Goal: Find contact information: Find contact information

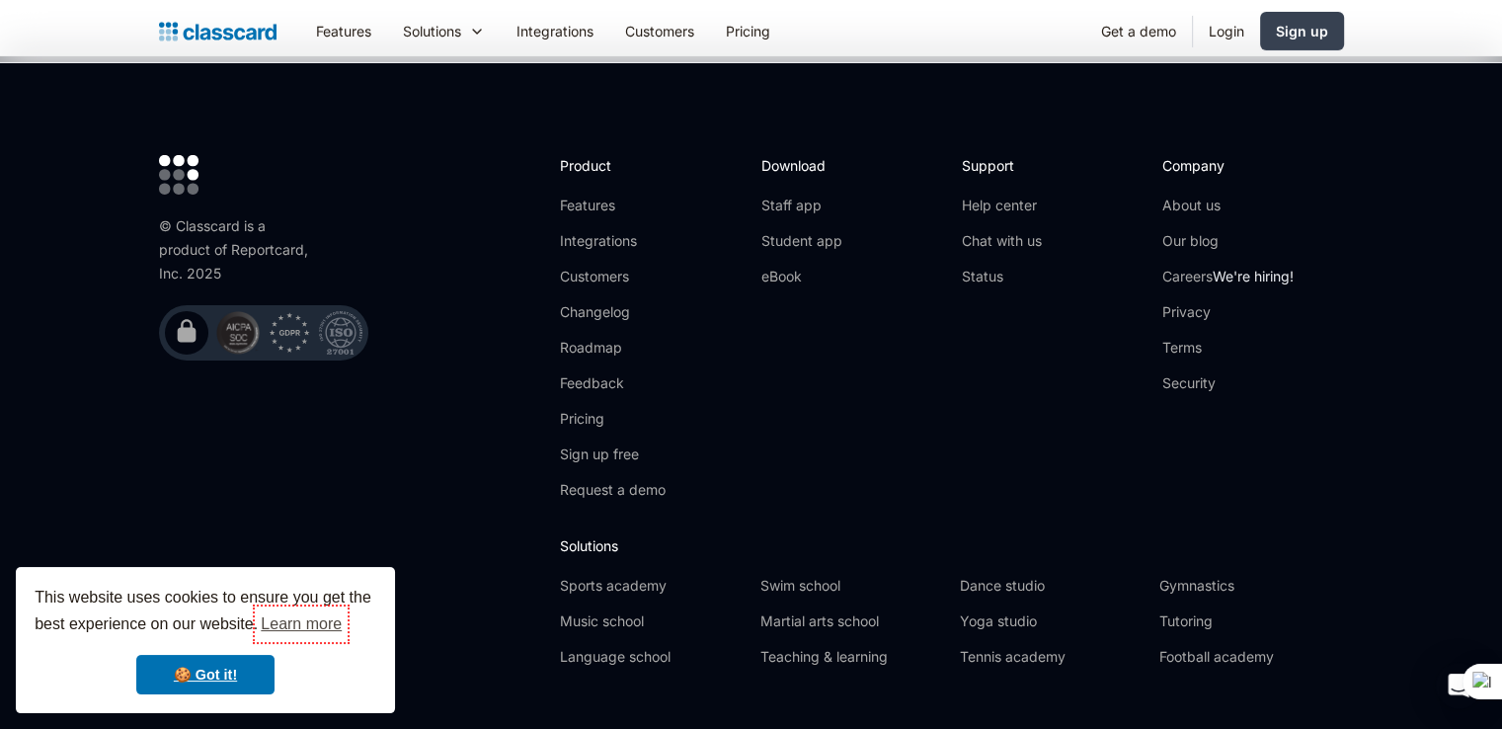
scroll to position [6664, 0]
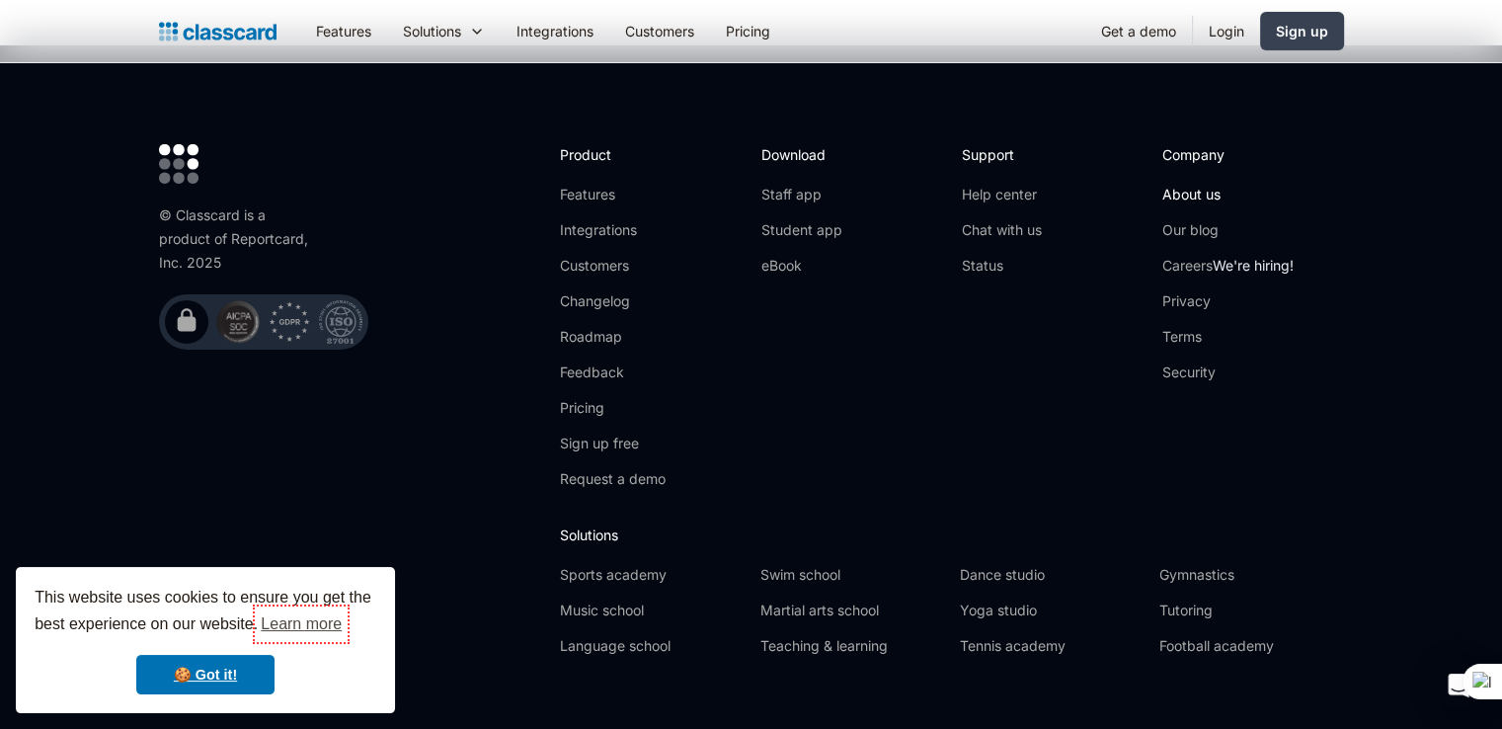
click at [1177, 185] on link "About us" at bounding box center [1227, 195] width 131 height 20
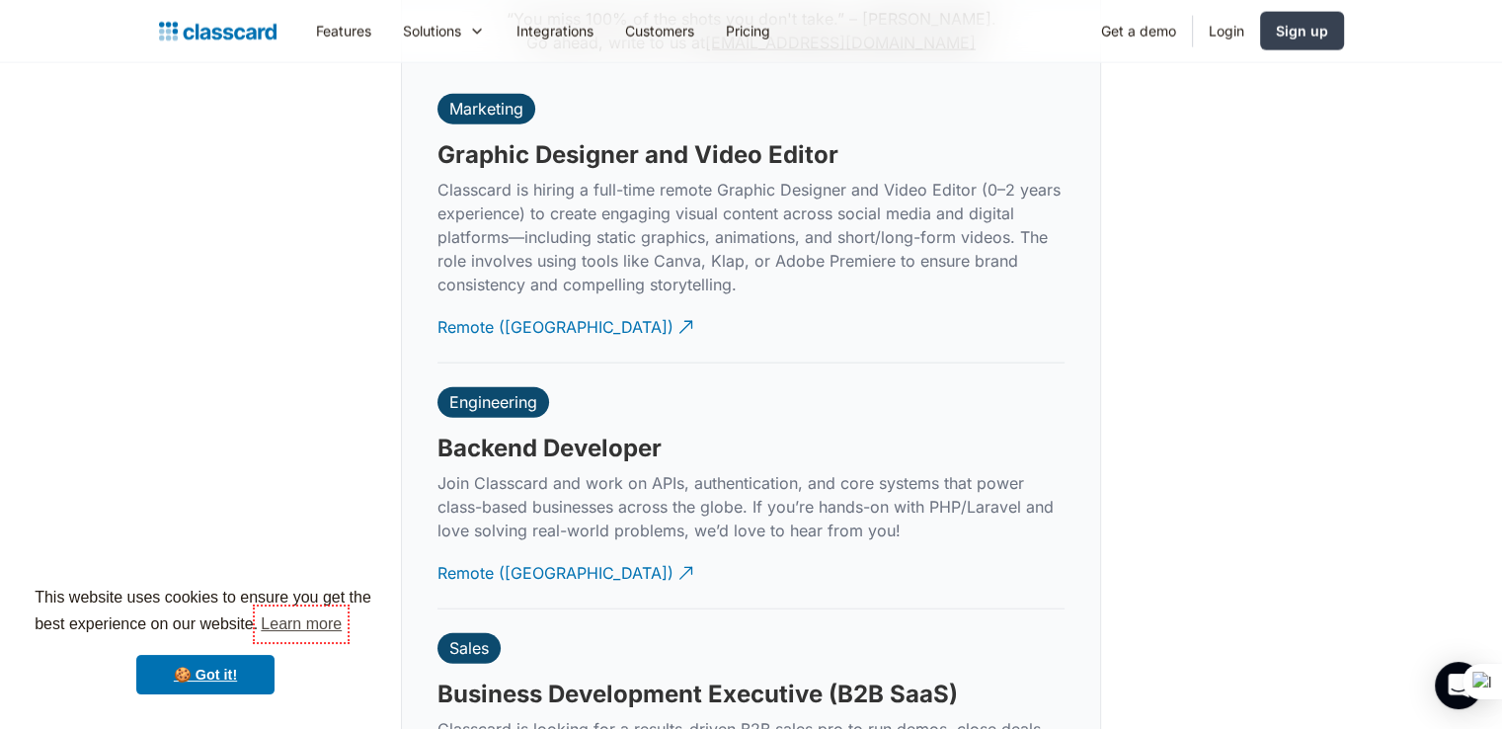
scroll to position [4333, 0]
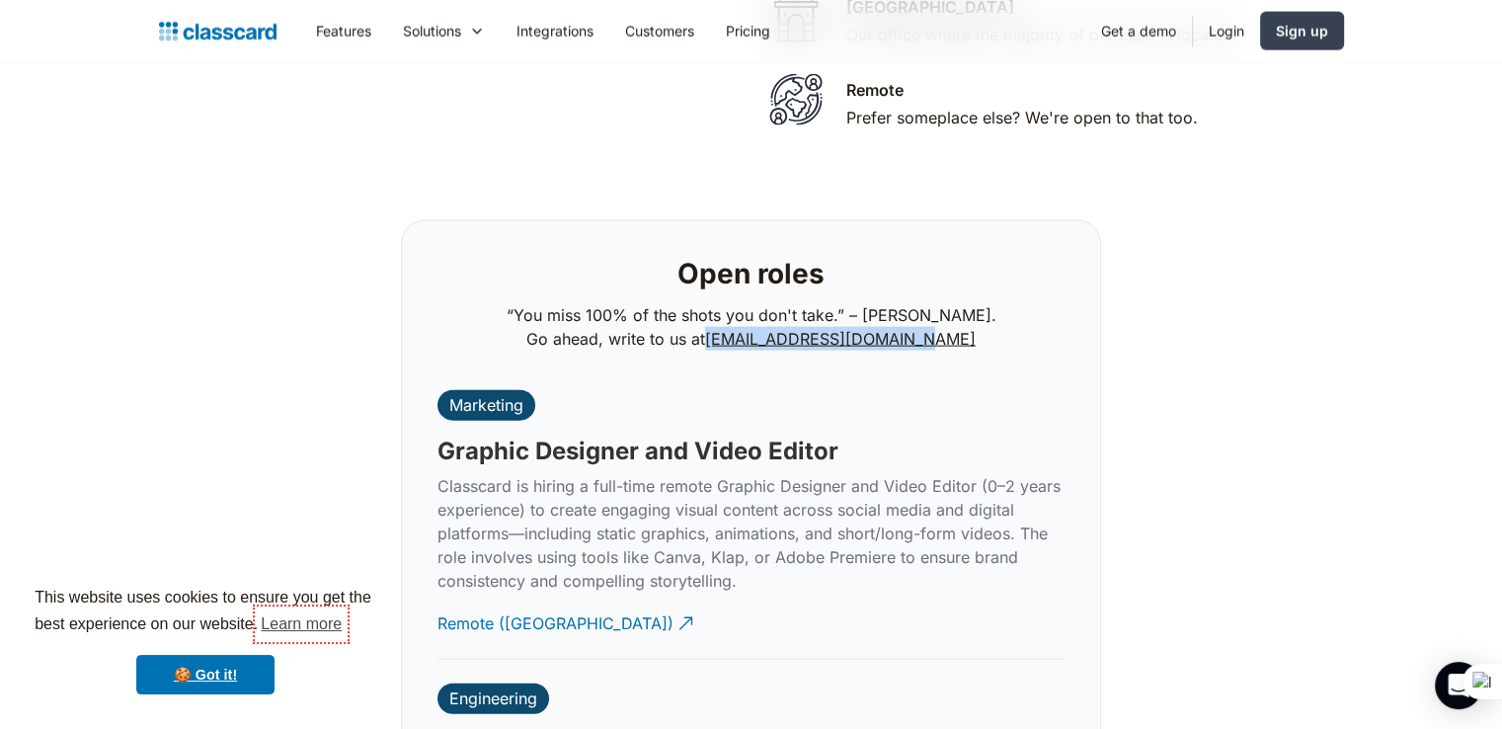
drag, startPoint x: 966, startPoint y: 316, endPoint x: 735, endPoint y: 317, distance: 231.0
click at [735, 317] on p "“You miss 100% of the shots you don't take.” – Wayne Gretzk. Go ahead, write to…" at bounding box center [752, 326] width 490 height 47
copy link "careers@classcardapp.com"
